Goal: Information Seeking & Learning: Learn about a topic

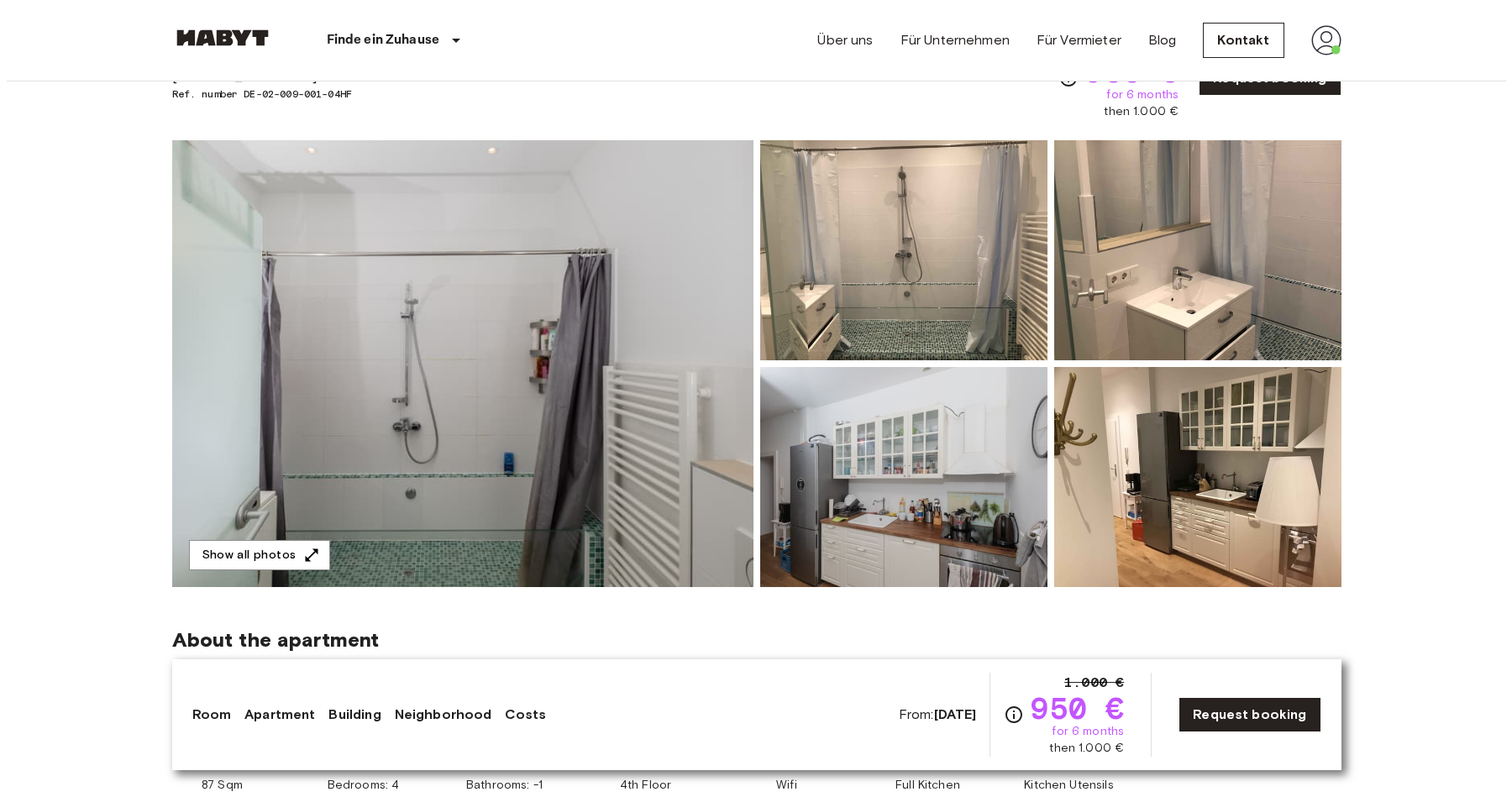
scroll to position [95, 0]
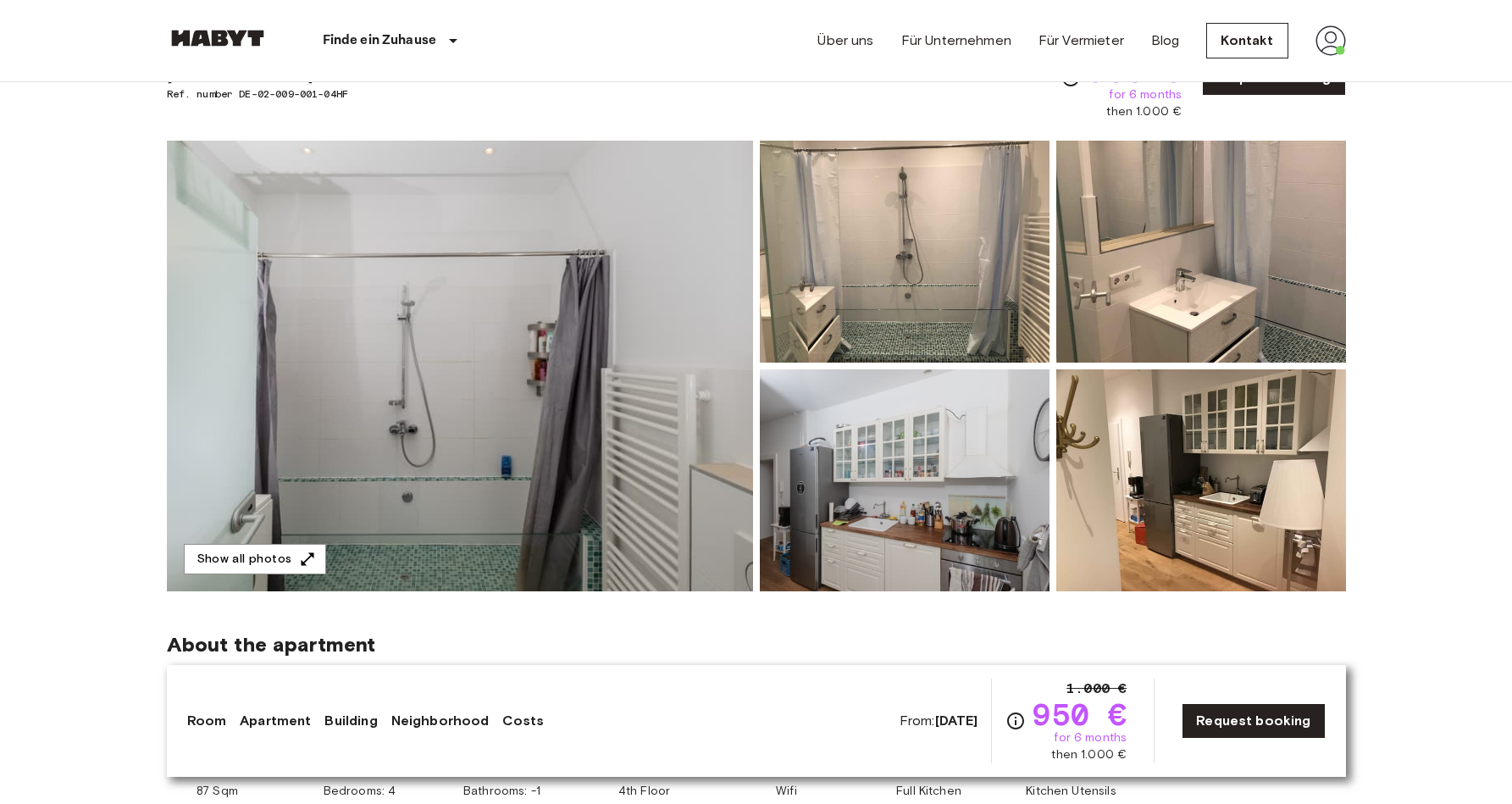
click at [1023, 431] on img at bounding box center [905, 480] width 290 height 221
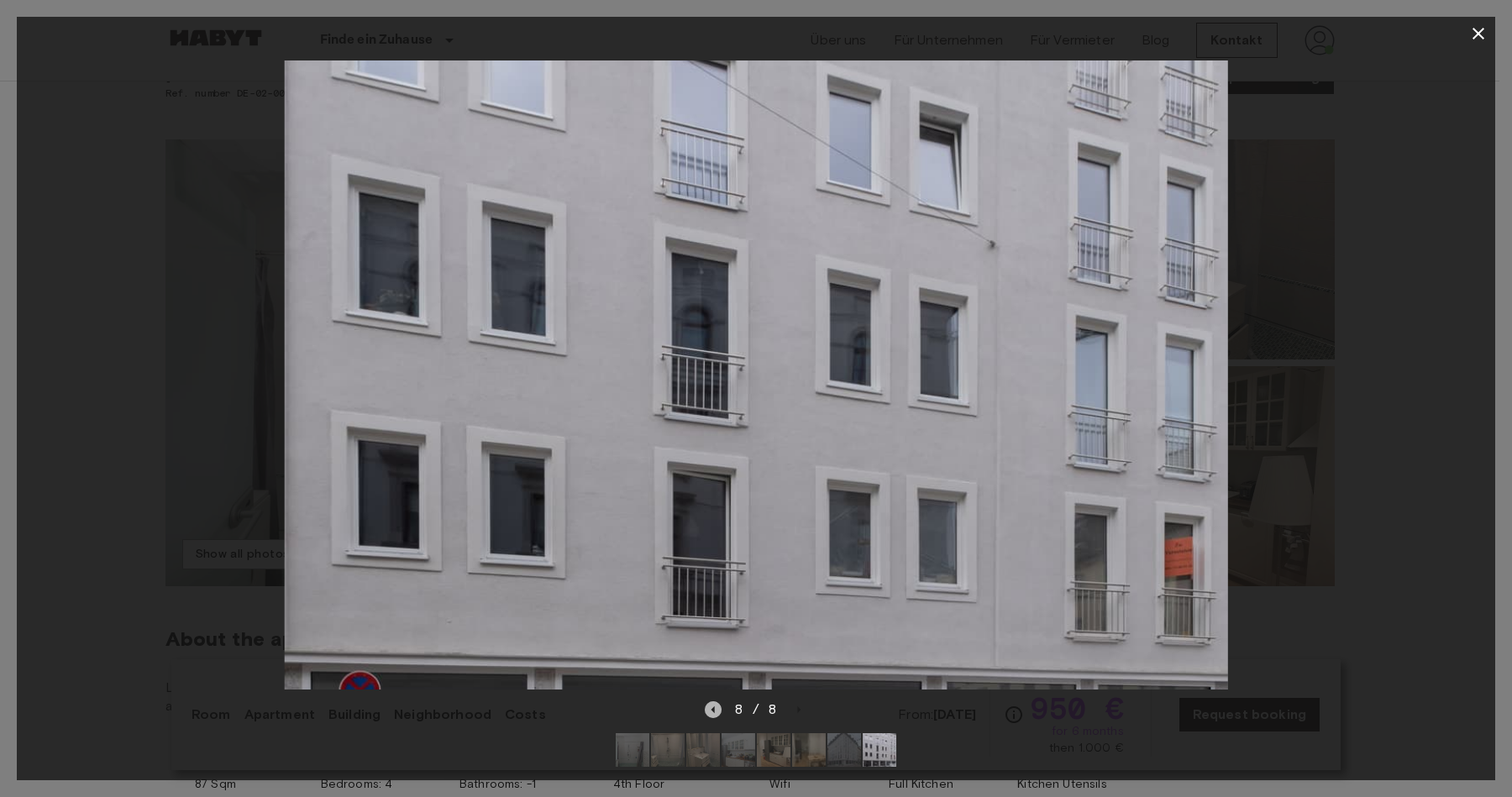
click at [717, 701] on icon "Previous image" at bounding box center [713, 710] width 17 height 17
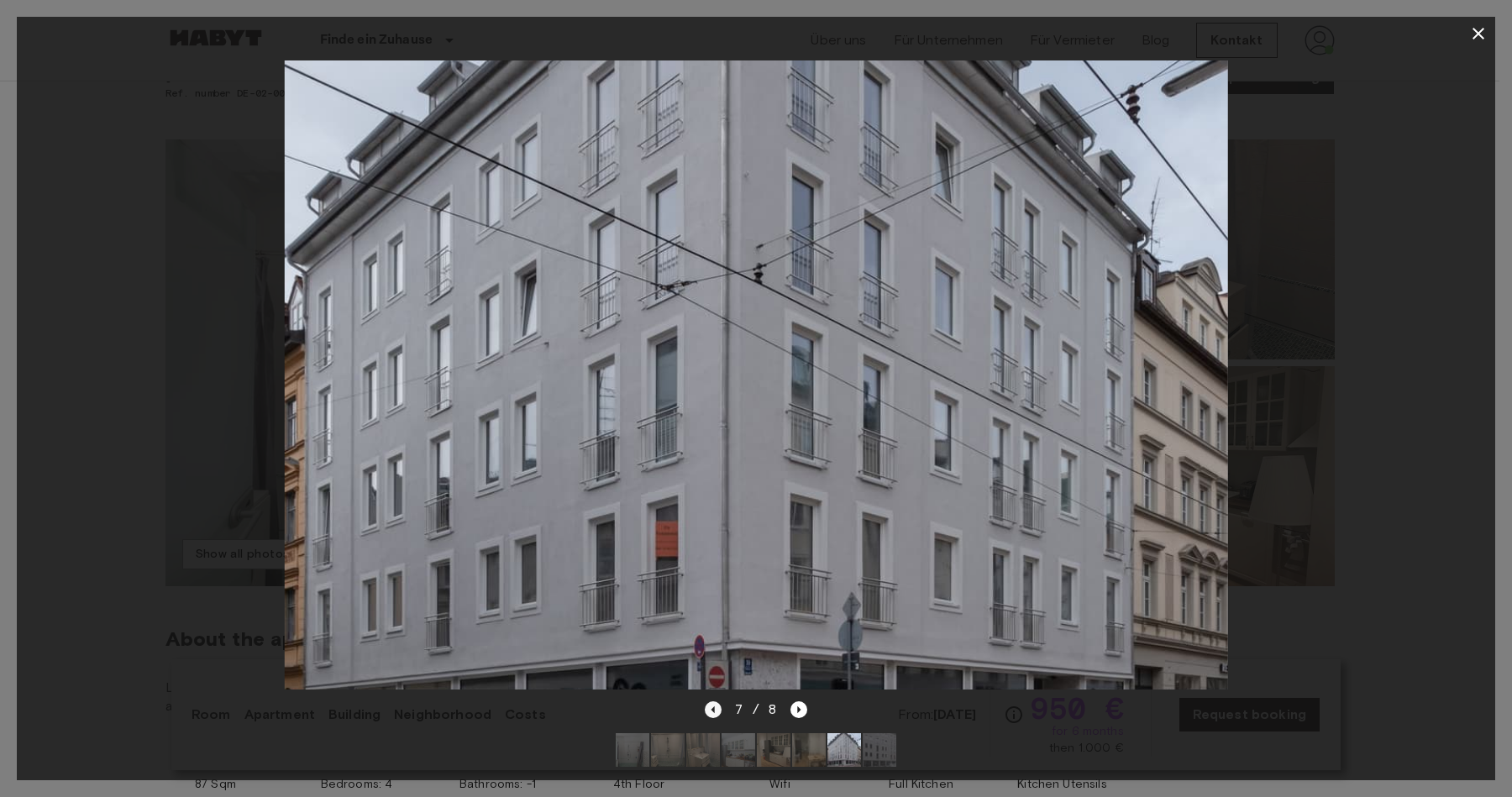
click at [717, 701] on icon "Previous image" at bounding box center [713, 710] width 17 height 17
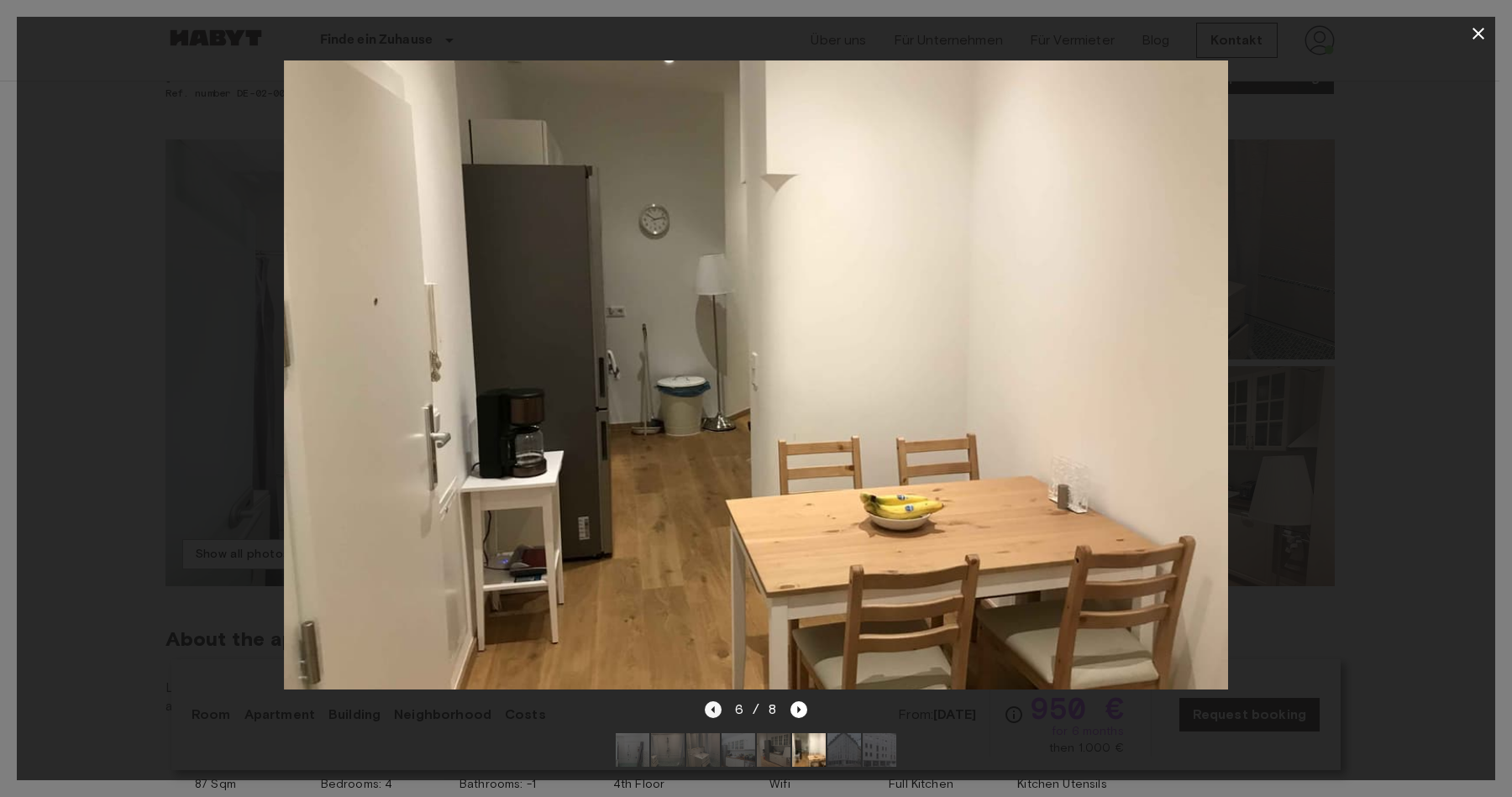
click at [717, 701] on icon "Previous image" at bounding box center [713, 710] width 17 height 17
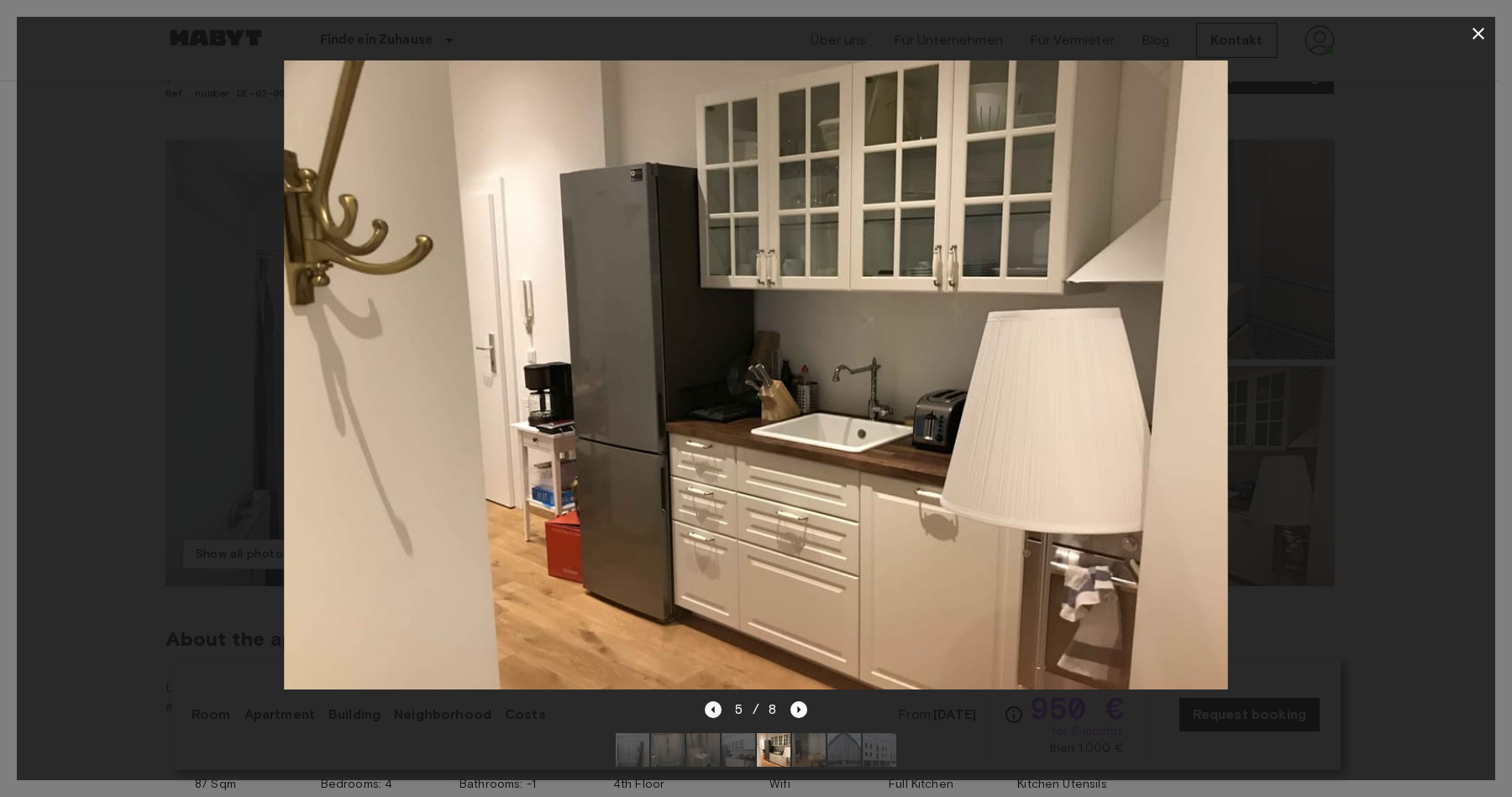
click at [717, 701] on icon "Previous image" at bounding box center [713, 710] width 17 height 17
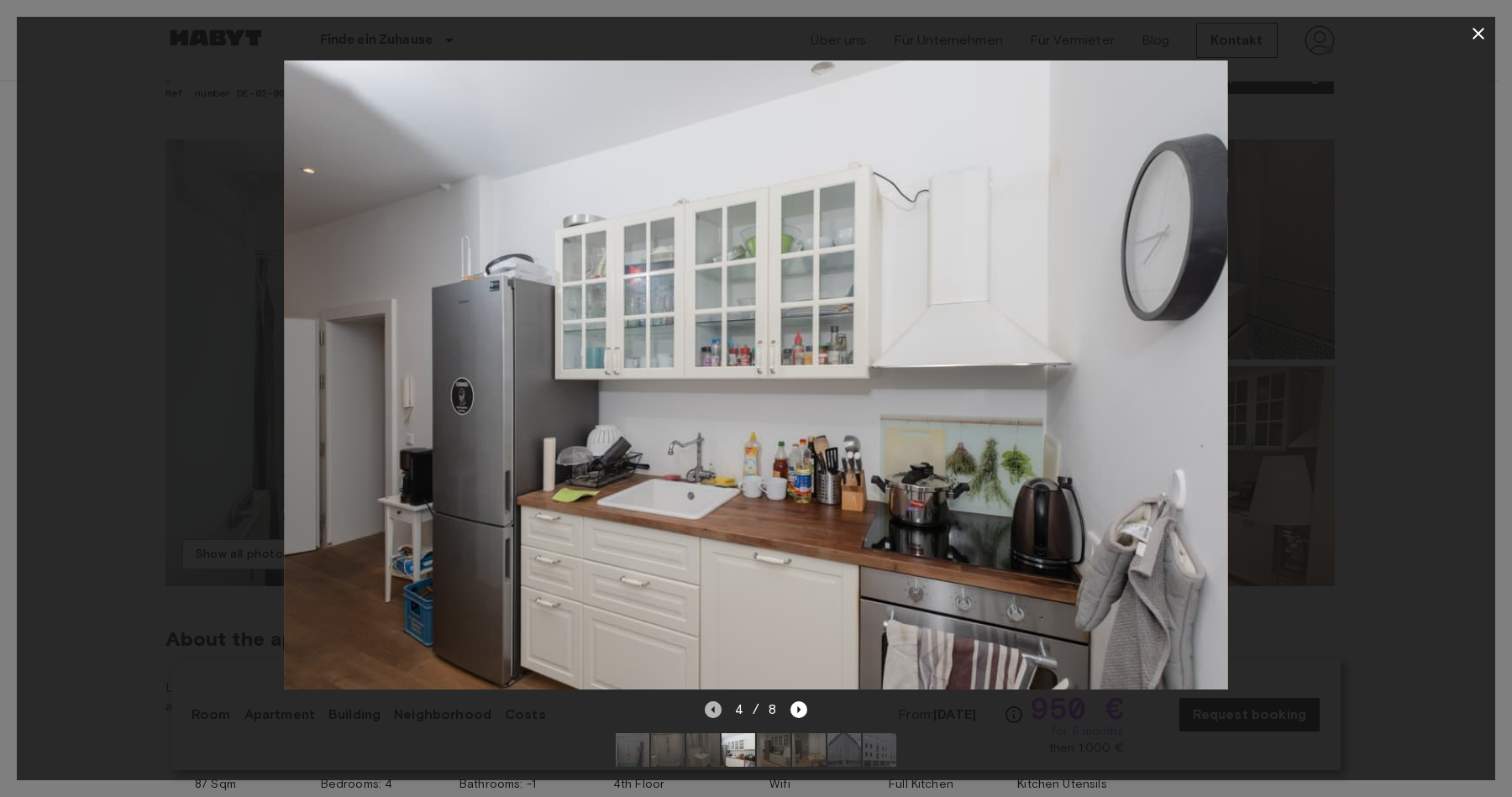
click at [717, 701] on icon "Previous image" at bounding box center [713, 710] width 17 height 17
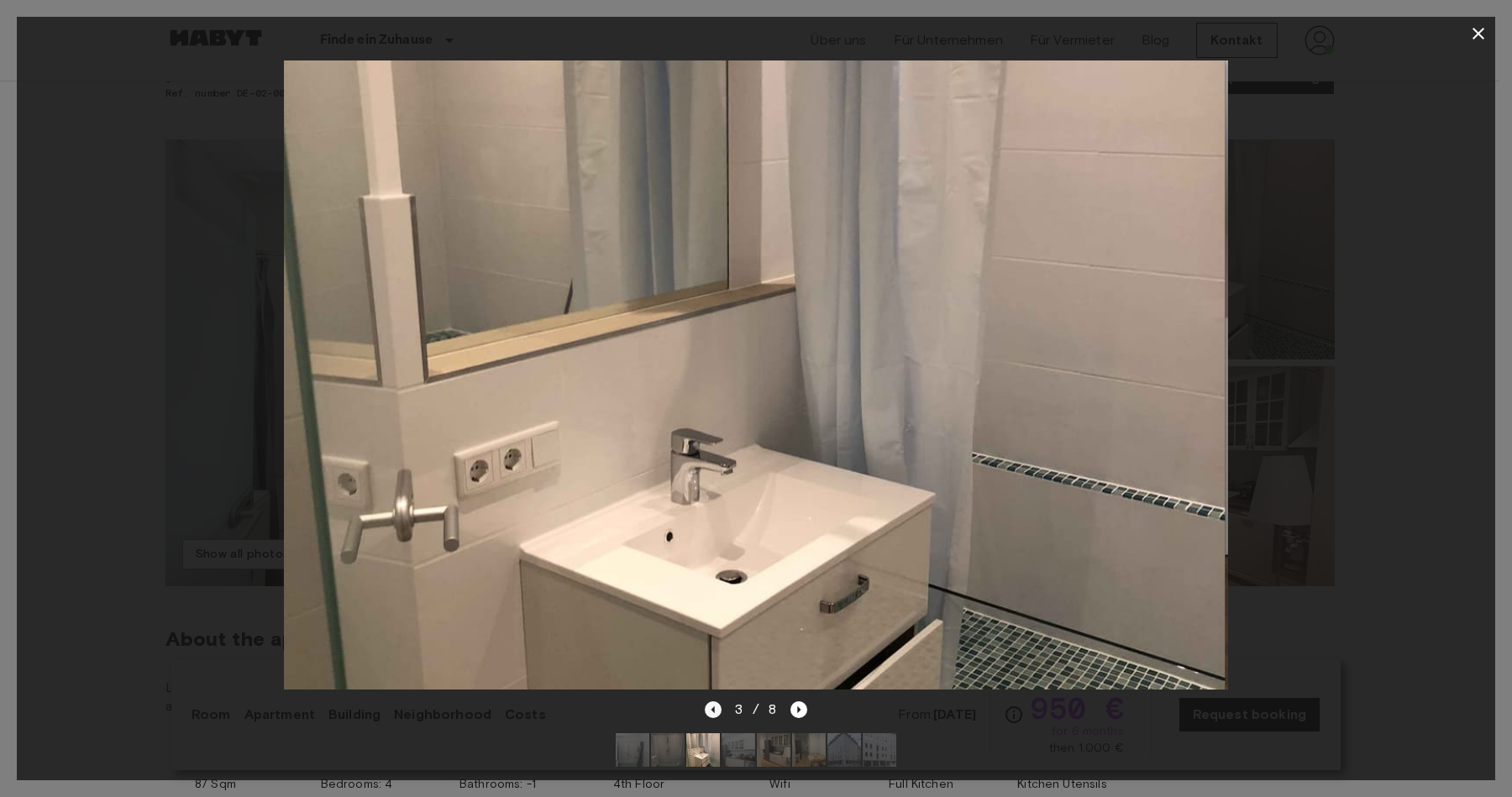
click at [717, 701] on icon "Previous image" at bounding box center [713, 710] width 17 height 17
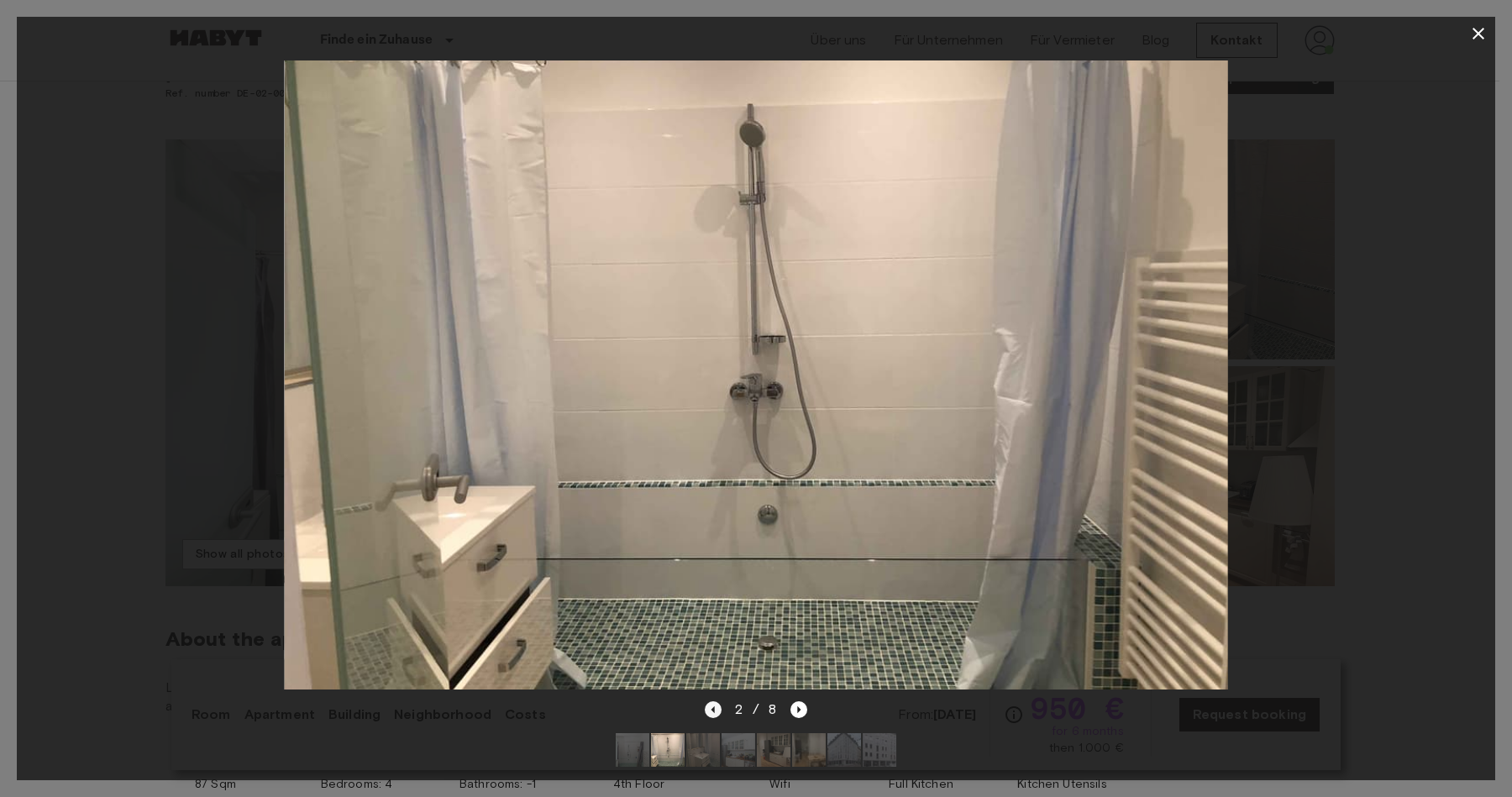
click at [717, 701] on icon "Previous image" at bounding box center [713, 710] width 17 height 17
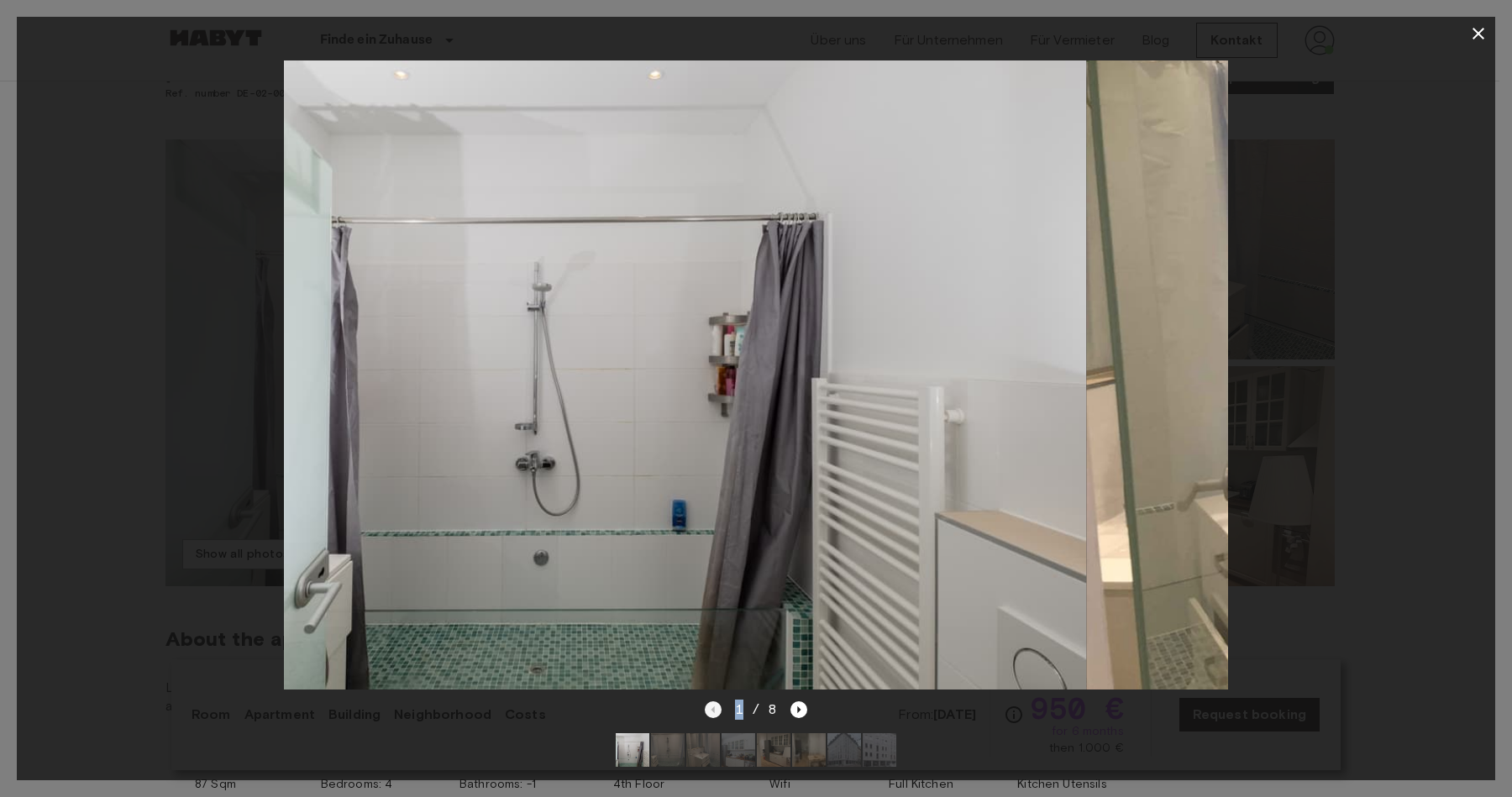
click at [717, 699] on div "1 / 8" at bounding box center [756, 710] width 103 height 20
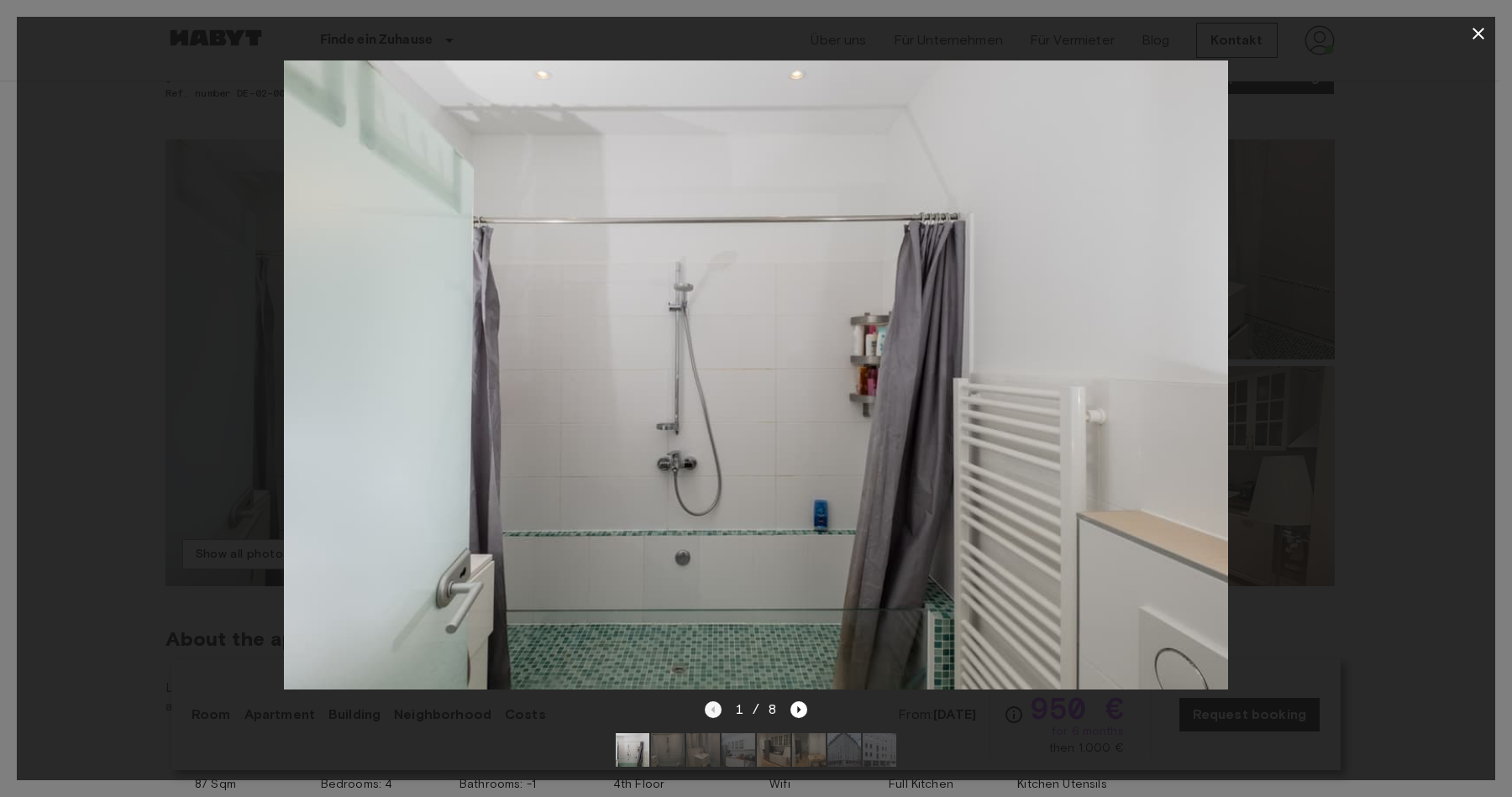
click at [717, 699] on div "1 / 8" at bounding box center [756, 710] width 103 height 20
click at [1322, 417] on div at bounding box center [756, 375] width 1479 height 649
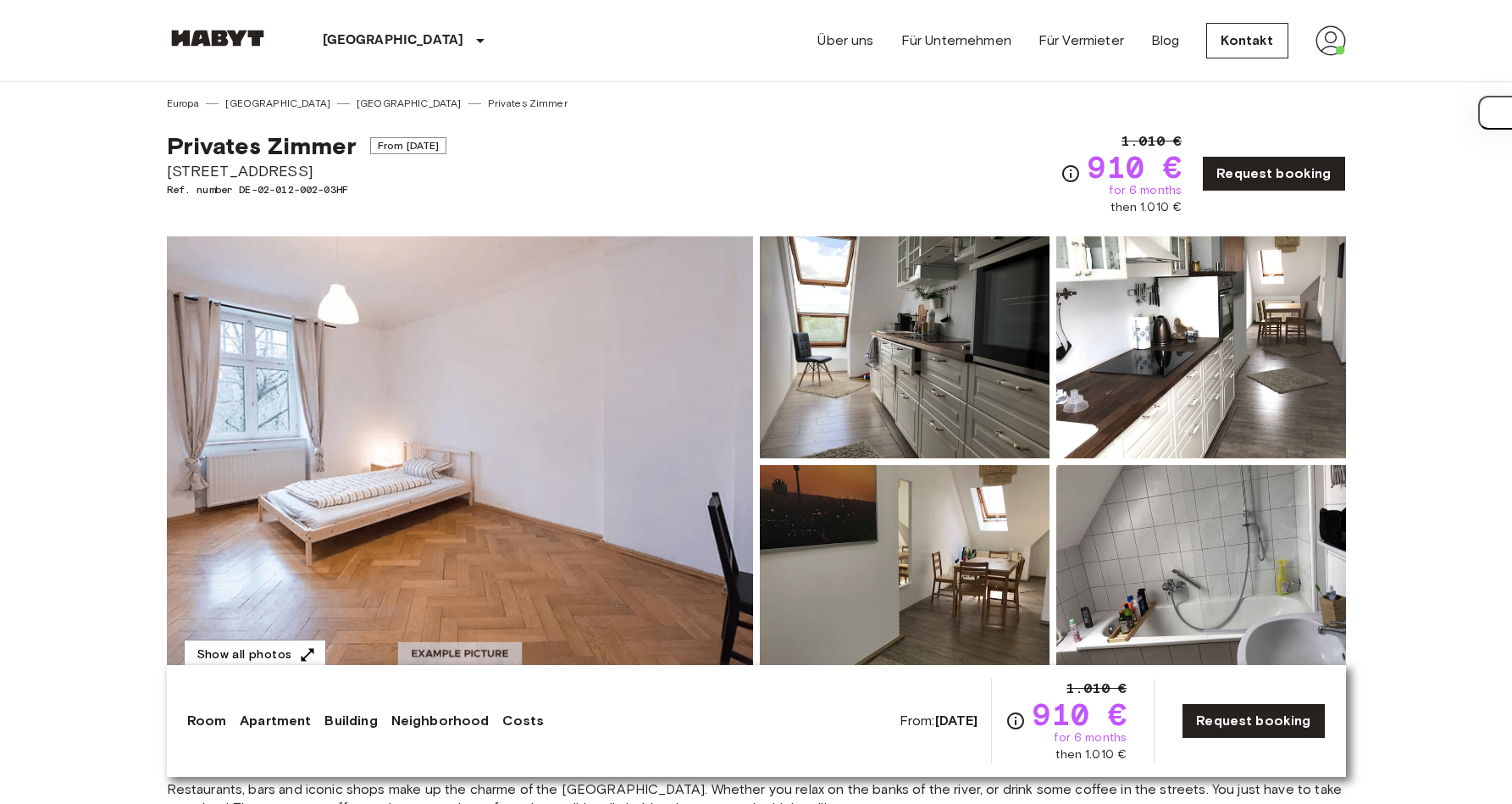
click at [958, 365] on img at bounding box center [905, 347] width 290 height 221
click at [230, 174] on span "[STREET_ADDRESS]" at bounding box center [307, 171] width 281 height 22
click at [230, 174] on span "Kapuzinerstraße 35" at bounding box center [307, 171] width 281 height 22
copy span "Kapuzinerstraße 35"
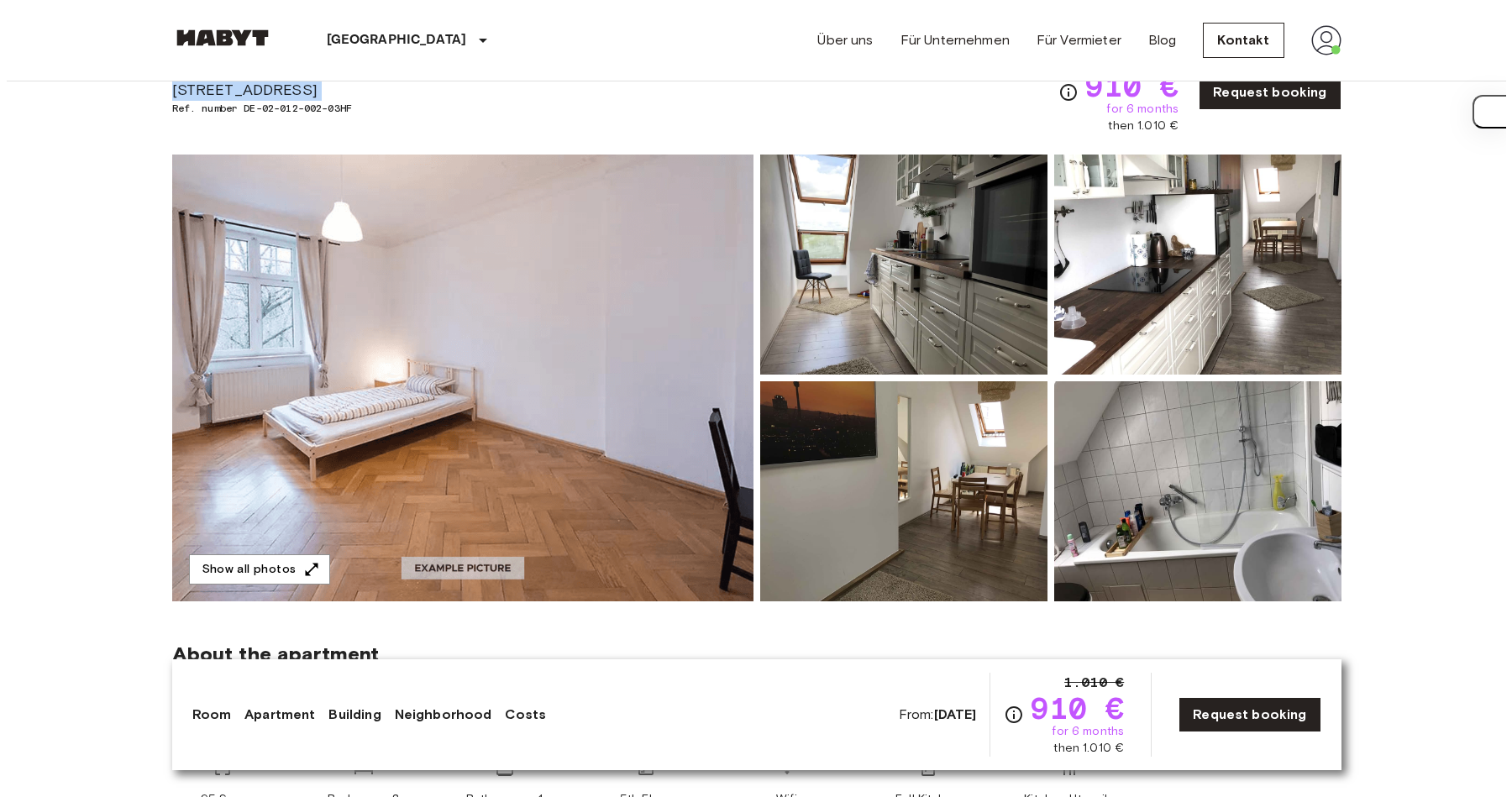
scroll to position [82, 0]
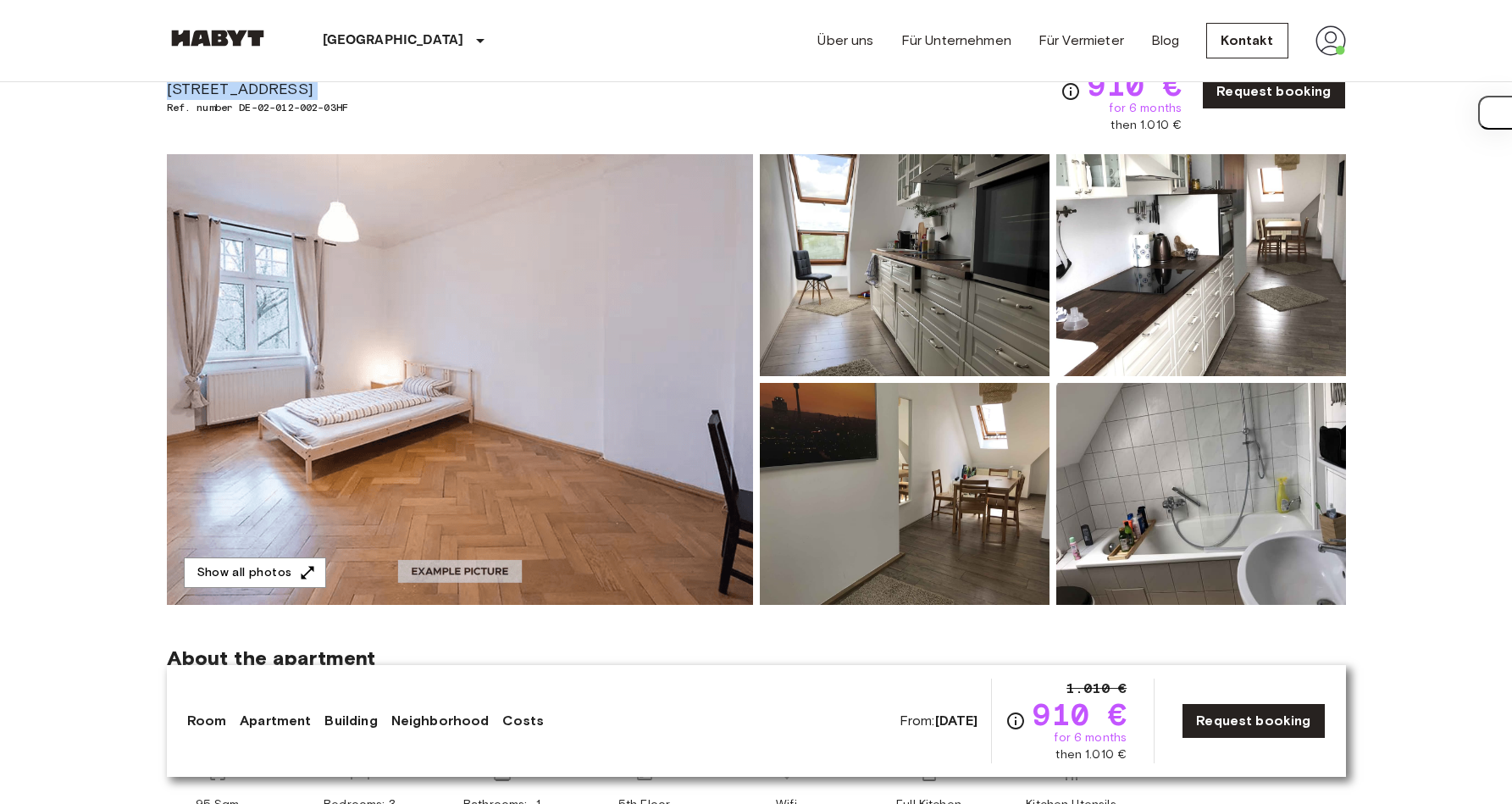
click at [479, 370] on img at bounding box center [460, 379] width 587 height 450
